Goal: Navigation & Orientation: Understand site structure

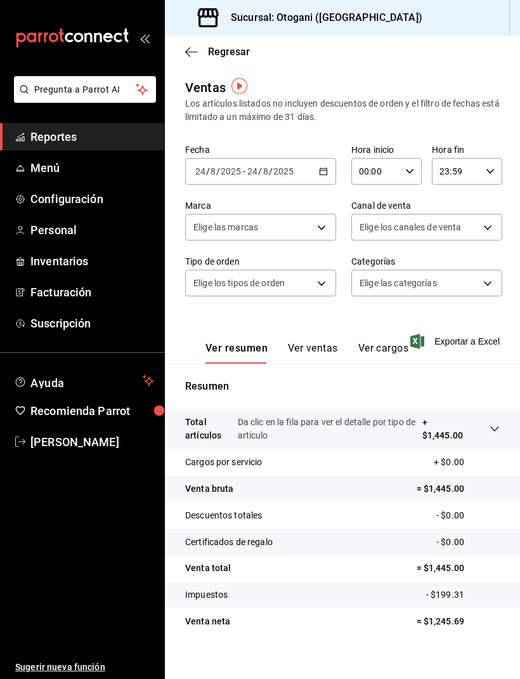
scroll to position [2, 0]
click at [69, 179] on link "Menú" at bounding box center [82, 167] width 164 height 27
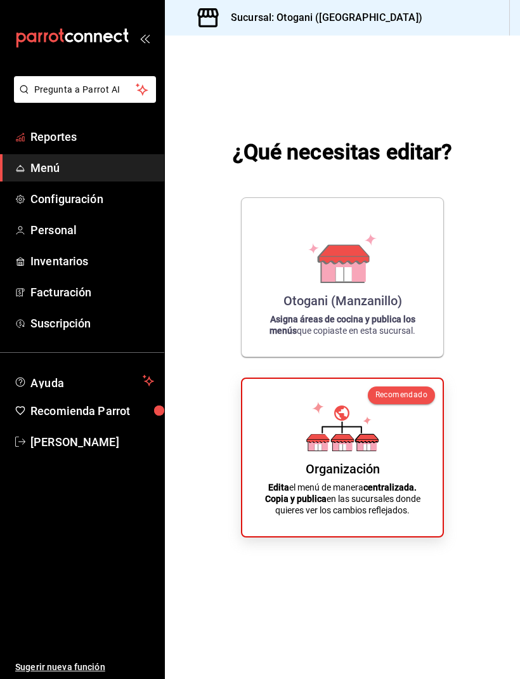
click at [86, 140] on span "Reportes" at bounding box center [92, 136] width 124 height 17
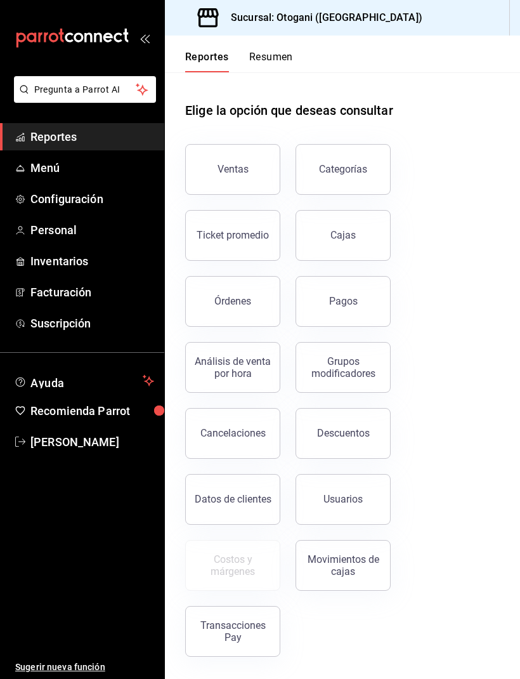
click at [230, 156] on button "Ventas" at bounding box center [232, 169] width 95 height 51
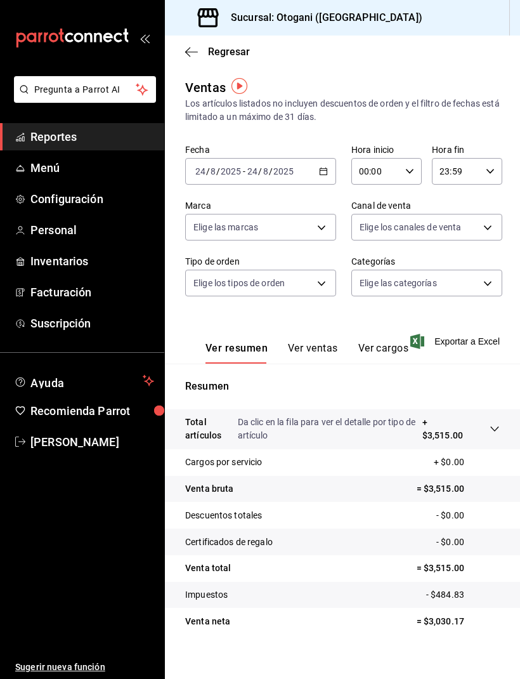
click at [383, 343] on button "Ver cargos" at bounding box center [383, 353] width 51 height 22
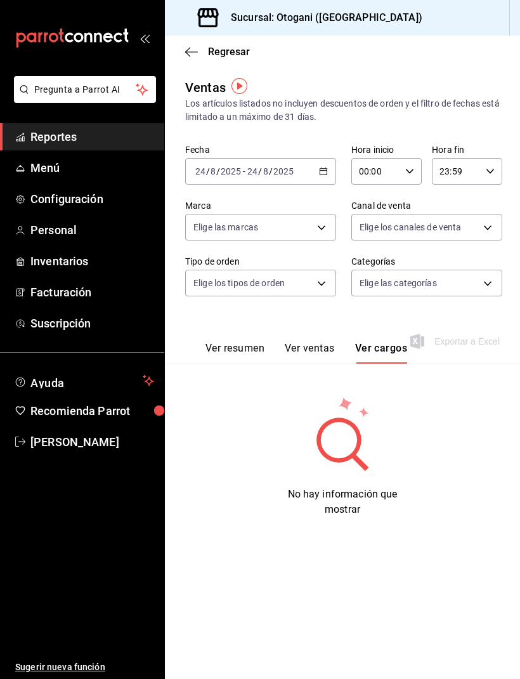
click at [328, 342] on button "Ver ventas" at bounding box center [310, 353] width 50 height 22
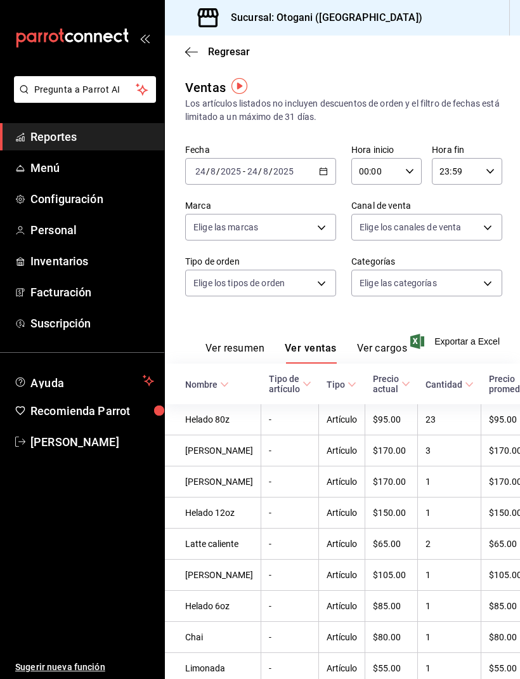
click at [240, 346] on button "Ver resumen" at bounding box center [235, 353] width 59 height 22
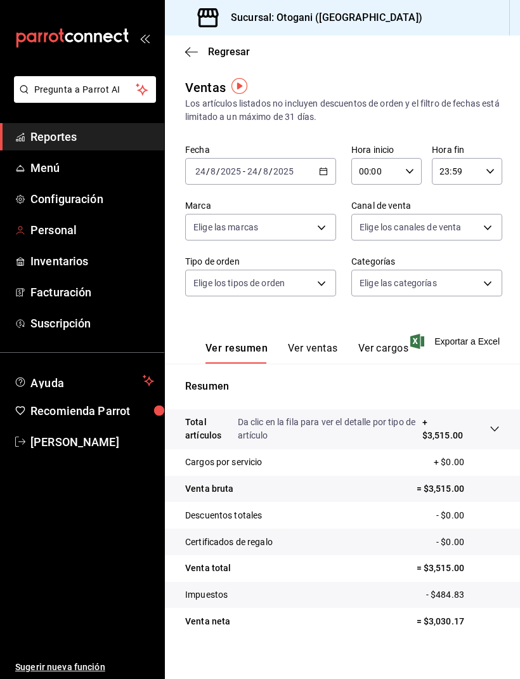
click at [81, 240] on link "Personal" at bounding box center [82, 229] width 164 height 27
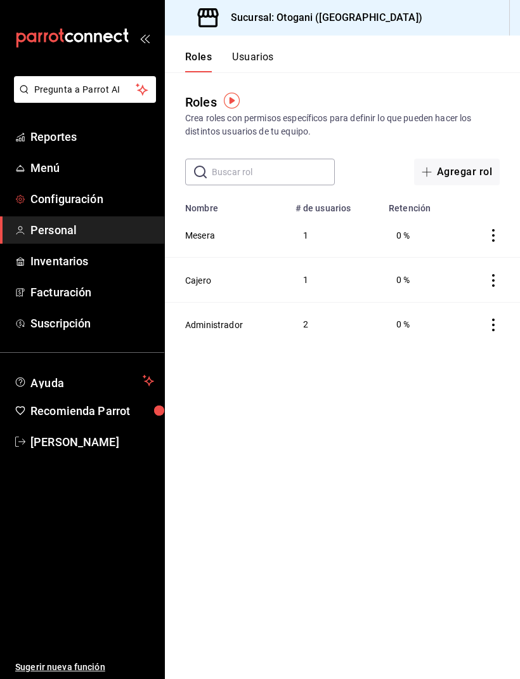
click at [76, 193] on span "Configuración" at bounding box center [92, 198] width 124 height 17
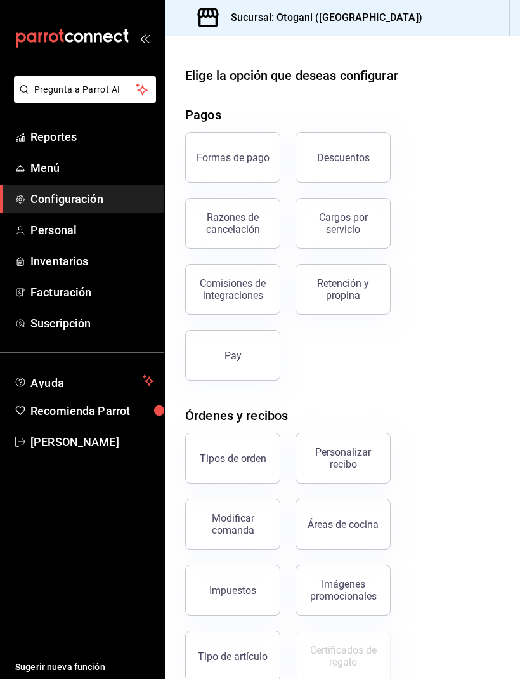
click at [56, 264] on span "Inventarios" at bounding box center [92, 261] width 124 height 17
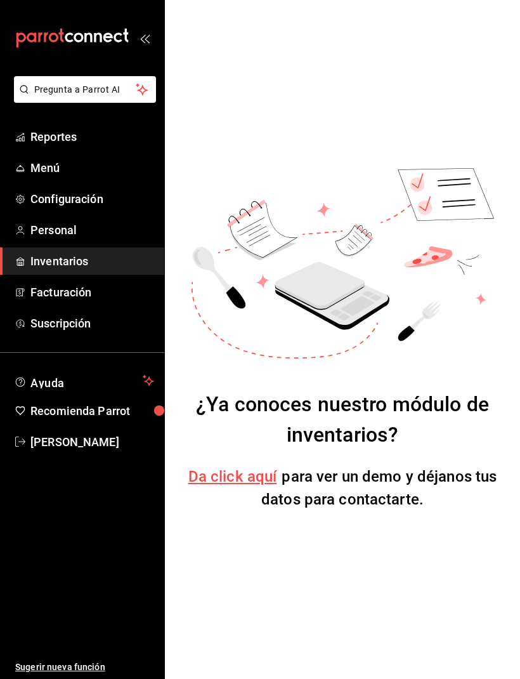
click at [266, 667] on div "¿Ya conoces nuestro módulo de inventarios? Da click aquí para ver un demo y déj…" at bounding box center [342, 339] width 335 height 659
